Goal: Information Seeking & Learning: Learn about a topic

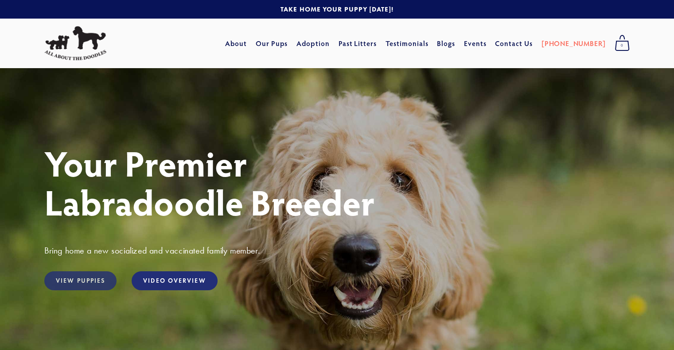
click at [84, 283] on link "View Puppies" at bounding box center [80, 281] width 72 height 19
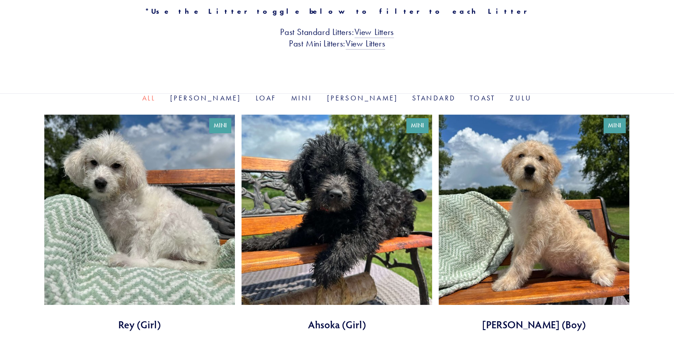
scroll to position [224, 0]
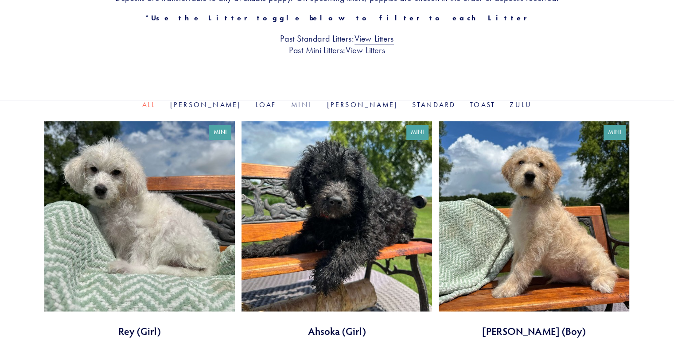
click at [307, 104] on link "Mini" at bounding box center [302, 105] width 22 height 8
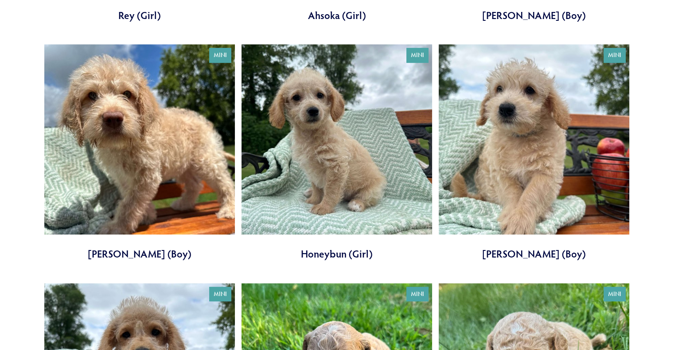
scroll to position [542, 0]
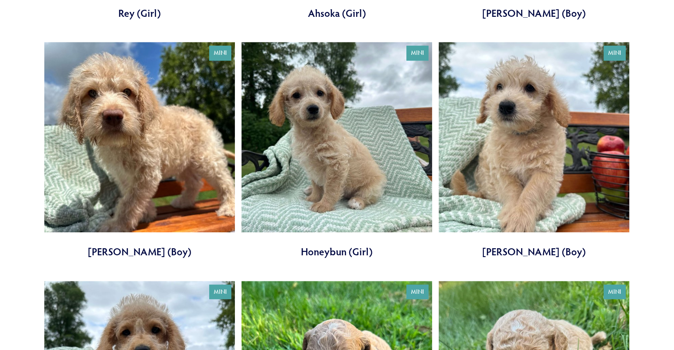
click at [358, 207] on link at bounding box center [336, 150] width 190 height 217
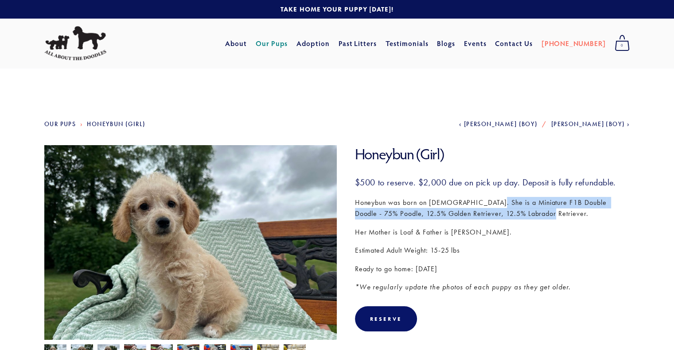
drag, startPoint x: 489, startPoint y: 201, endPoint x: 573, endPoint y: 217, distance: 85.1
click at [573, 217] on p "Honeybun was born on May 8th. She is a Miniature F1B Double Doodle - 75% Poodle…" at bounding box center [492, 208] width 275 height 23
copy p "Miniature F1B Double Doodle - 75% Poodle, 12.5% Golden Retriever, 12.5% Labrado…"
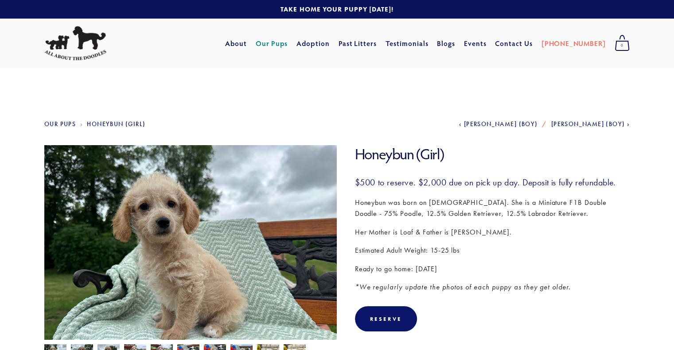
click at [454, 193] on div "$500 to reserve. $2,000 due on pick up day. Deposit is fully refundable. Honeyb…" at bounding box center [492, 235] width 275 height 117
click at [247, 46] on link "About" at bounding box center [236, 43] width 22 height 16
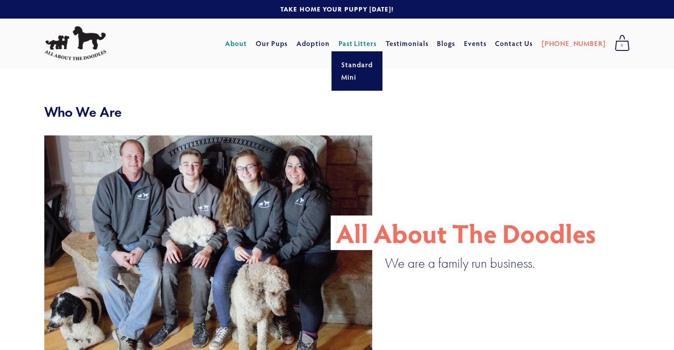
click at [376, 44] on link "Past Litters" at bounding box center [357, 43] width 39 height 9
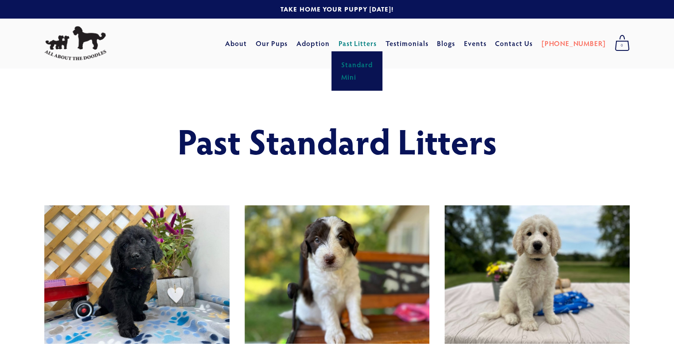
click at [373, 78] on link "Mini" at bounding box center [356, 77] width 37 height 12
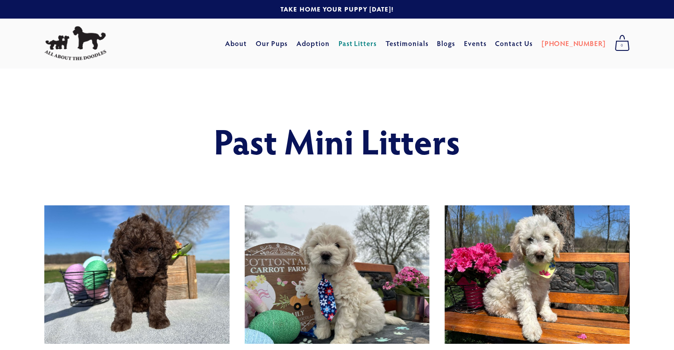
drag, startPoint x: 679, startPoint y: 19, endPoint x: 680, endPoint y: -54, distance: 72.7
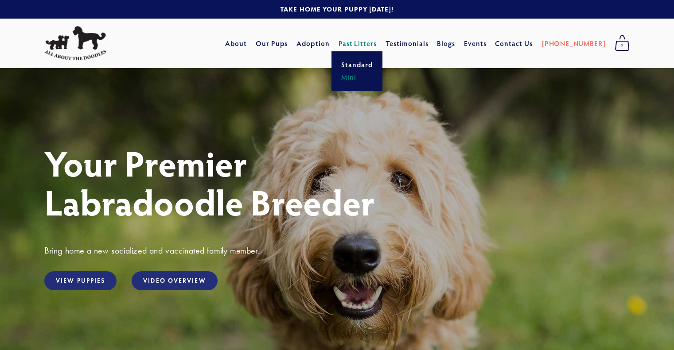
click at [373, 75] on link "Mini" at bounding box center [356, 77] width 37 height 12
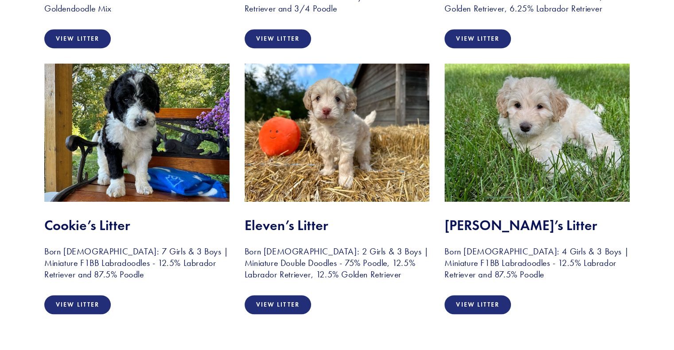
scroll to position [691, 0]
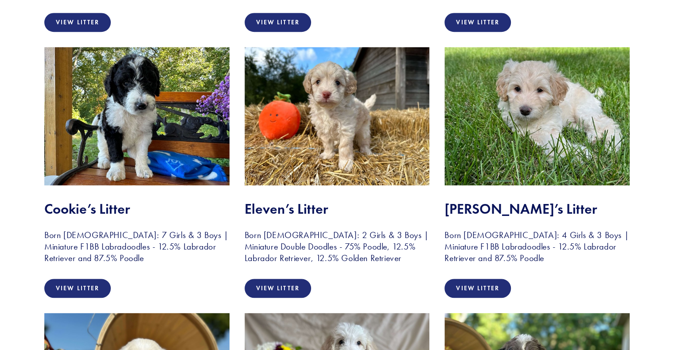
click at [394, 84] on img at bounding box center [337, 116] width 185 height 139
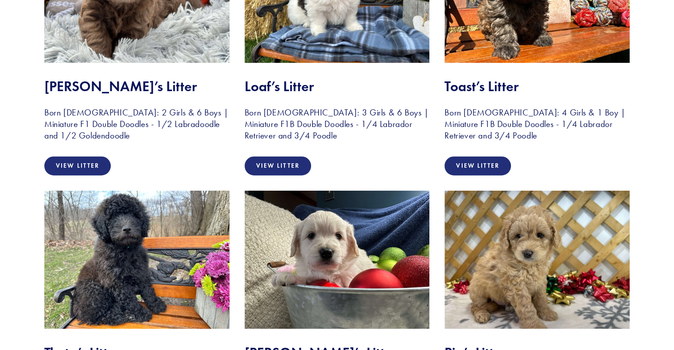
scroll to position [1329, 0]
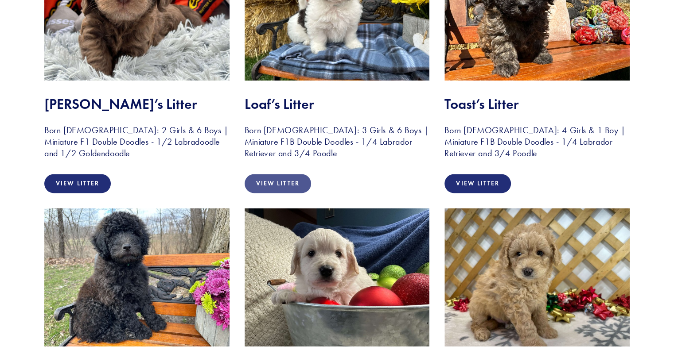
click at [273, 185] on link "View Litter" at bounding box center [278, 183] width 66 height 19
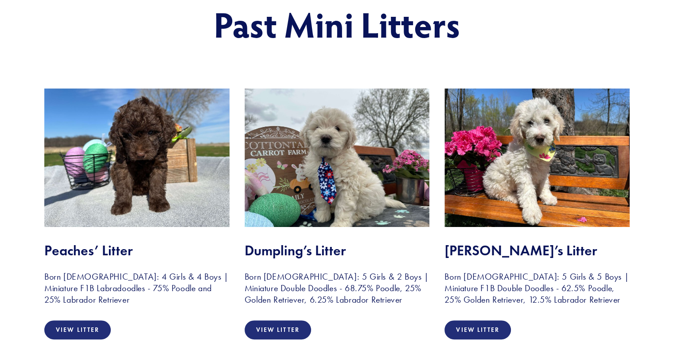
scroll to position [135, 0]
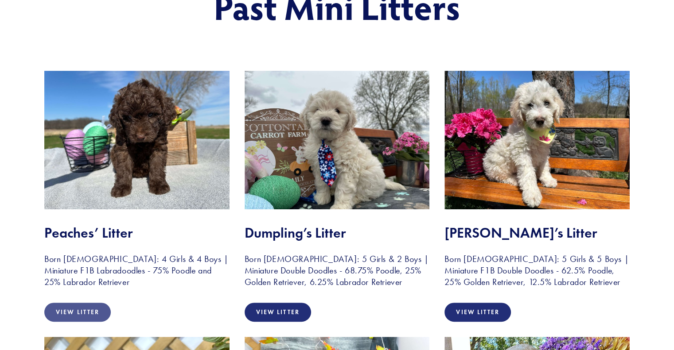
click at [78, 303] on link "View Litter" at bounding box center [77, 312] width 66 height 19
click at [275, 308] on link "View Litter" at bounding box center [278, 312] width 66 height 19
click at [485, 315] on link "View Litter" at bounding box center [477, 312] width 66 height 19
click at [474, 311] on link "View Litter" at bounding box center [477, 312] width 66 height 19
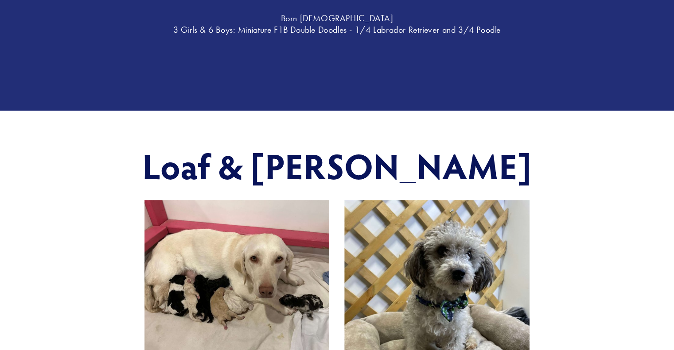
scroll to position [177, 0]
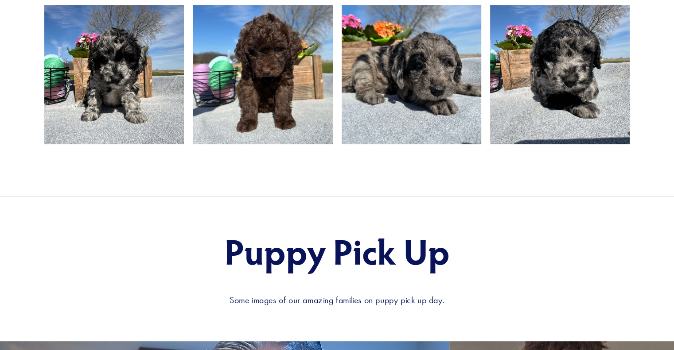
click at [374, 88] on img at bounding box center [411, 75] width 186 height 140
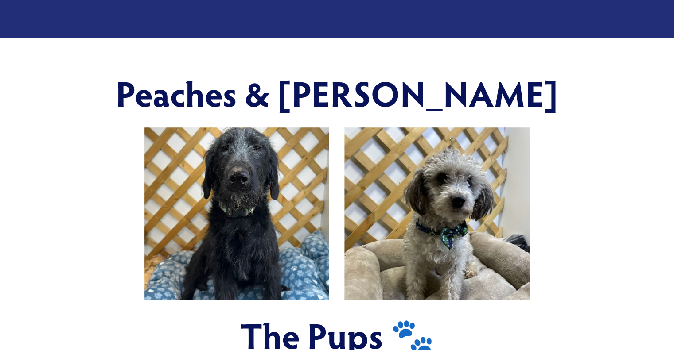
scroll to position [266, 0]
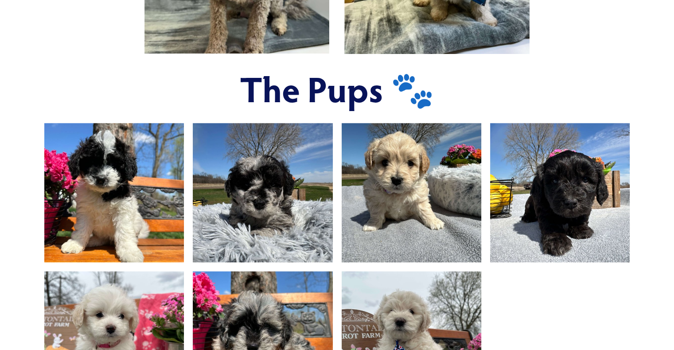
scroll to position [514, 0]
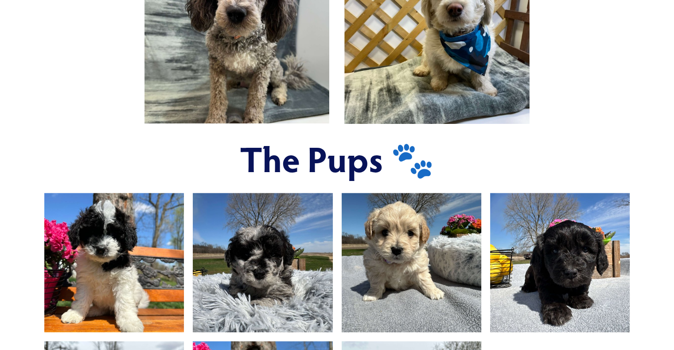
click at [341, 247] on img at bounding box center [411, 263] width 186 height 140
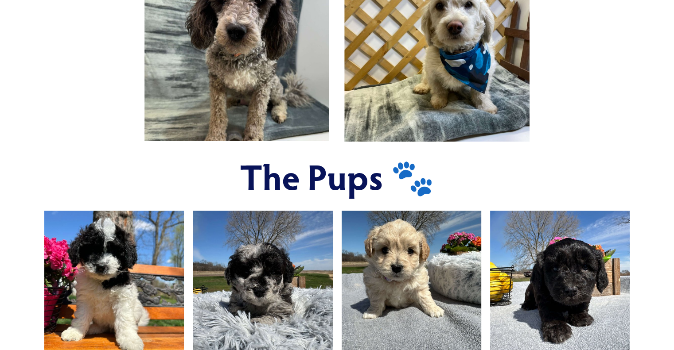
click at [341, 247] on img at bounding box center [411, 281] width 186 height 140
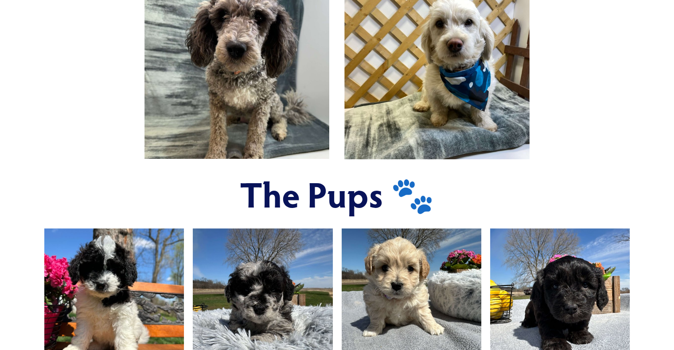
click at [341, 247] on img at bounding box center [411, 299] width 186 height 140
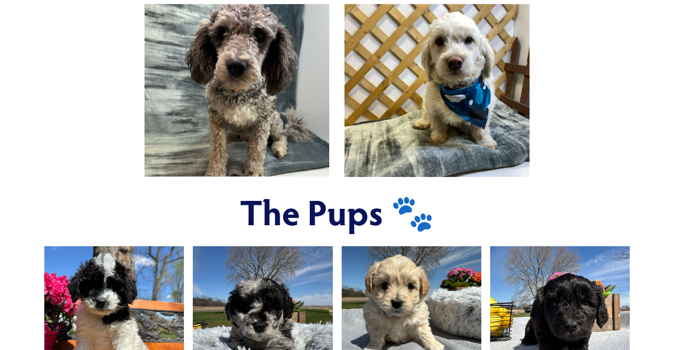
click at [341, 247] on img at bounding box center [411, 316] width 186 height 140
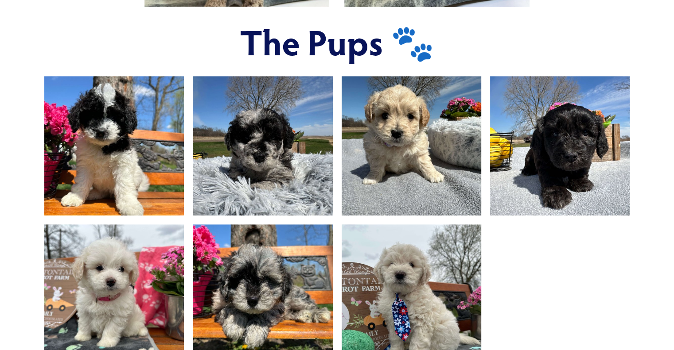
scroll to position [585, 0]
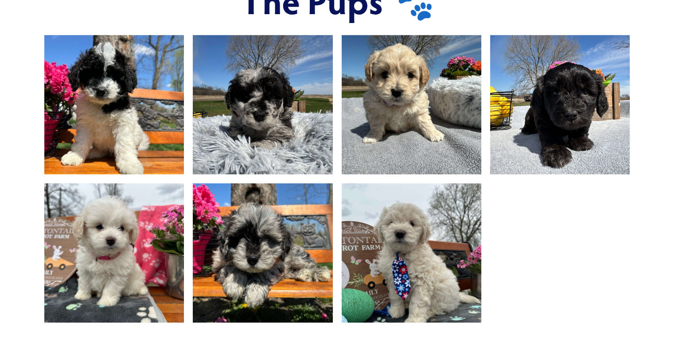
click at [341, 247] on img at bounding box center [411, 253] width 186 height 140
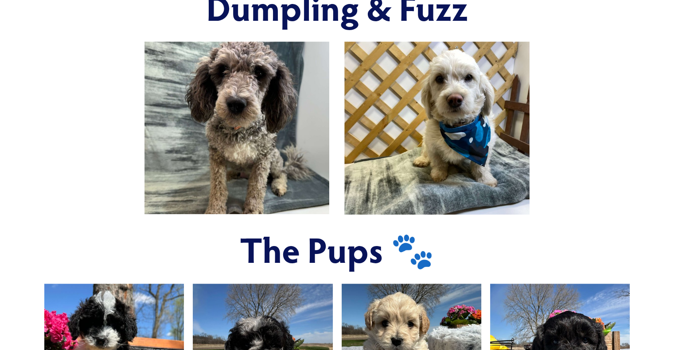
scroll to position [266, 0]
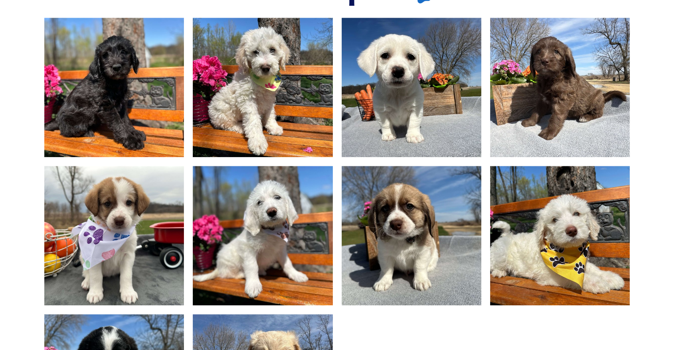
scroll to position [620, 0]
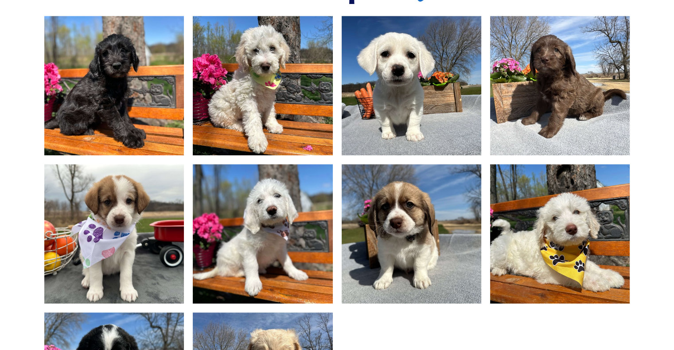
click at [109, 208] on img at bounding box center [114, 234] width 186 height 140
click at [128, 273] on img at bounding box center [114, 234] width 186 height 140
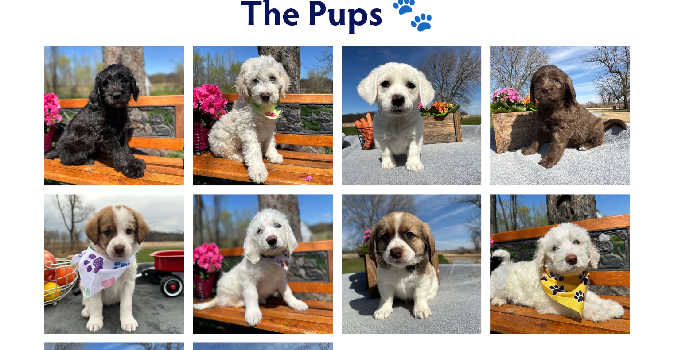
scroll to position [587, 0]
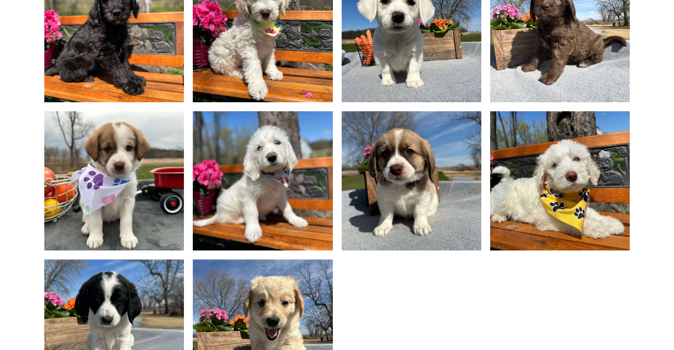
scroll to position [671, 0]
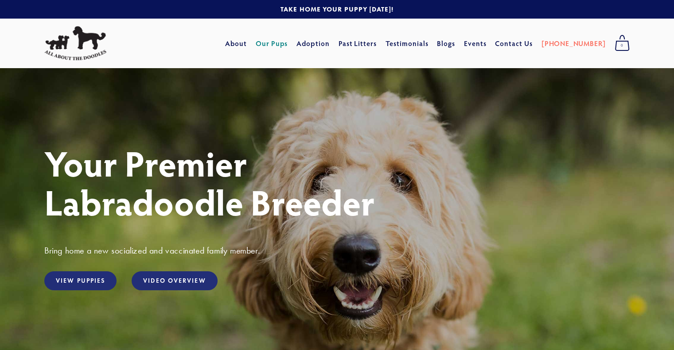
click at [288, 47] on link "Our Pups" at bounding box center [272, 43] width 32 height 16
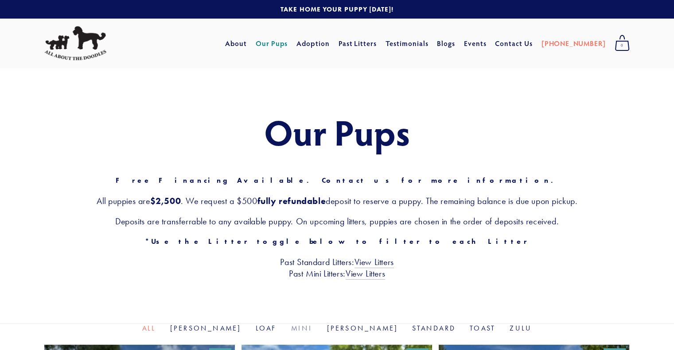
click at [310, 329] on link "Mini" at bounding box center [302, 328] width 22 height 8
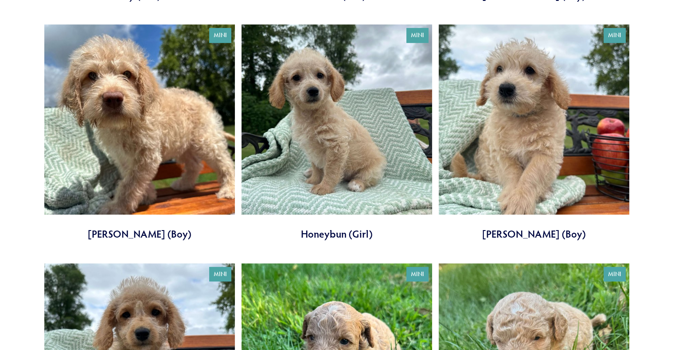
scroll to position [567, 0]
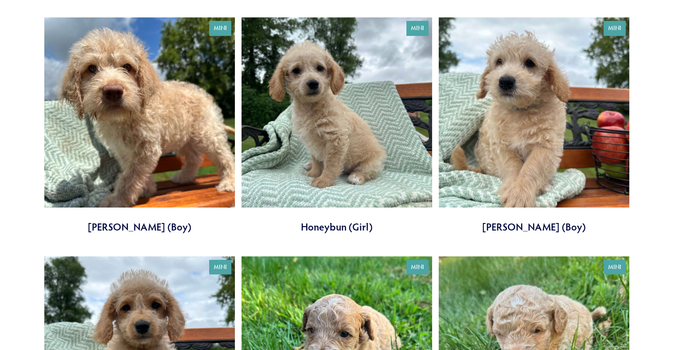
click at [342, 154] on link at bounding box center [336, 125] width 190 height 217
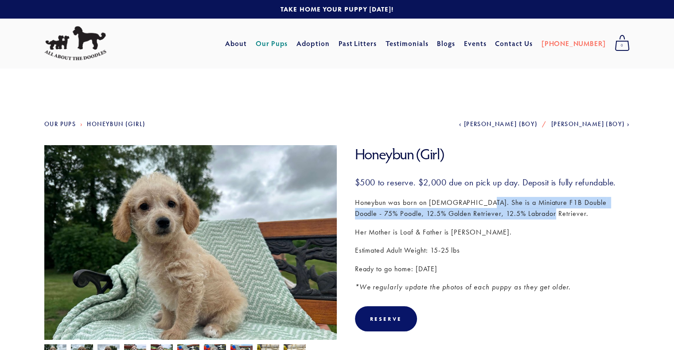
drag, startPoint x: 480, startPoint y: 202, endPoint x: 520, endPoint y: 214, distance: 41.8
click at [520, 214] on p "Honeybun was born on May 8th. She is a Miniature F1B Double Doodle - 75% Poodle…" at bounding box center [492, 208] width 275 height 23
drag, startPoint x: 489, startPoint y: 203, endPoint x: 523, endPoint y: 217, distance: 37.5
click at [523, 217] on p "Honeybun was born on May 8th. She is a Miniature F1B Double Doodle - 75% Poodle…" at bounding box center [492, 208] width 275 height 23
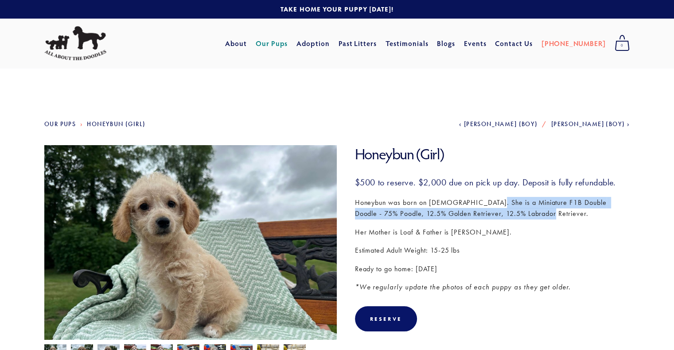
copy p "Miniature F1B Double Doodle - 75% Poodle, 12.5% Golden Retriever, 12.5% Labrado…"
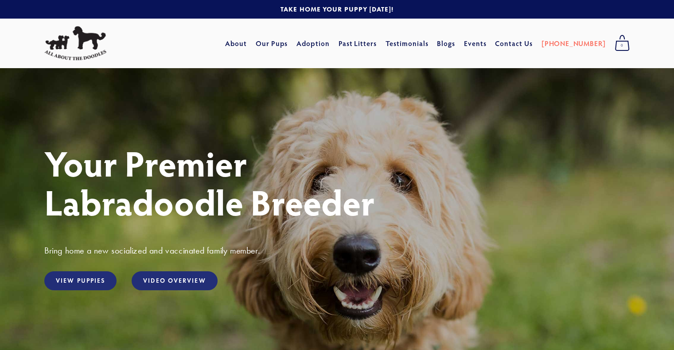
click at [37, 103] on div "Your Premier Labradoodle Breeder Bring home a new socialized and vaccinated fam…" at bounding box center [337, 246] width 674 height 356
